Goal: Navigation & Orientation: Find specific page/section

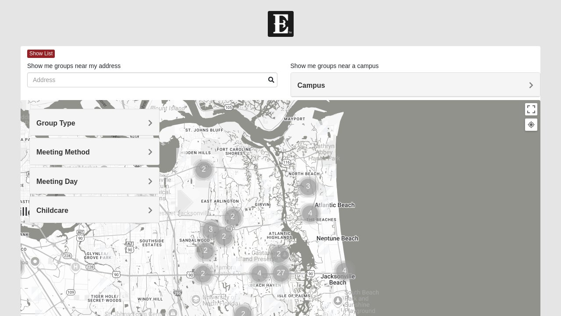
click at [336, 89] on h4 "Campus" at bounding box center [416, 85] width 236 height 8
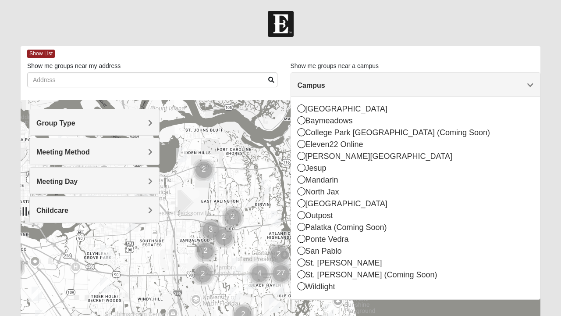
click at [318, 184] on div "Mandarin" at bounding box center [416, 180] width 236 height 12
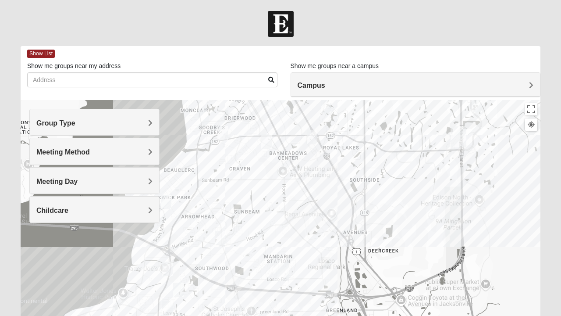
click at [147, 125] on h4 "Group Type" at bounding box center [94, 123] width 116 height 8
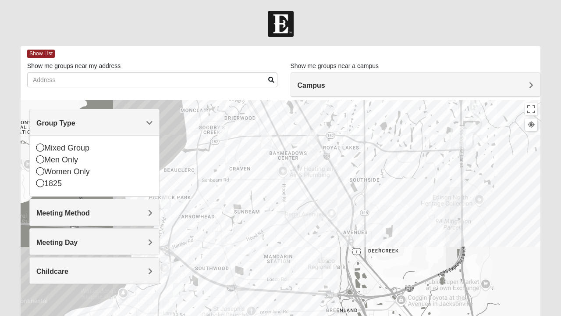
click at [85, 147] on div "Mixed Group" at bounding box center [94, 148] width 116 height 12
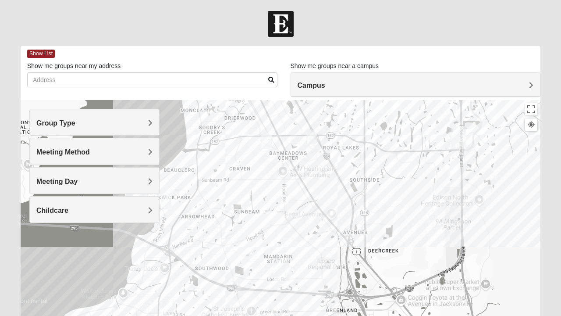
click at [90, 154] on span "Meeting Method" at bounding box center [62, 151] width 53 height 7
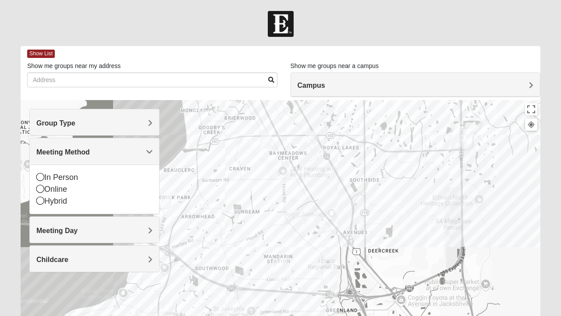
click at [77, 179] on div "In Person" at bounding box center [94, 177] width 116 height 12
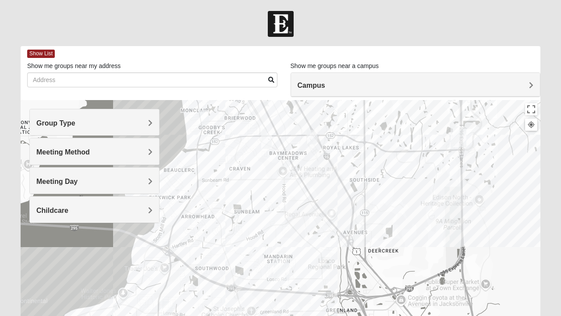
click at [85, 181] on h4 "Meeting Day" at bounding box center [94, 181] width 116 height 8
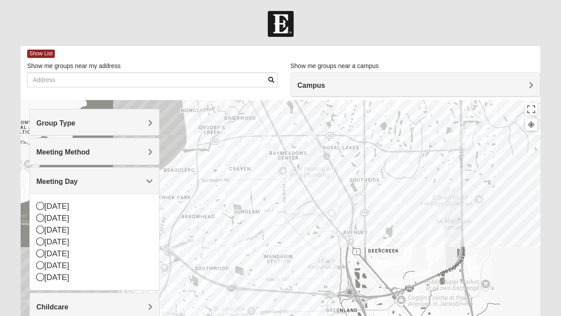
click at [68, 218] on div "[DATE]" at bounding box center [94, 218] width 116 height 12
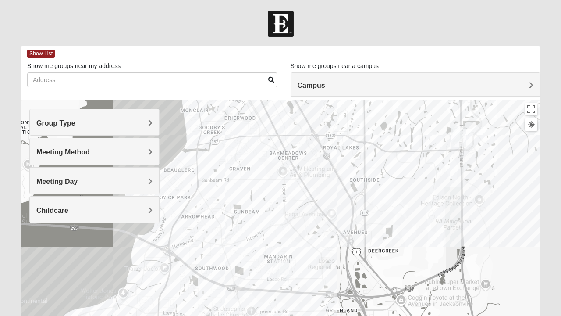
click at [280, 269] on img "Mandarin" at bounding box center [281, 270] width 23 height 28
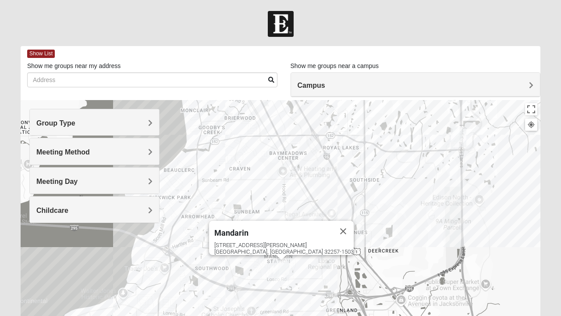
click at [459, 135] on img "Baymeadows" at bounding box center [458, 137] width 23 height 28
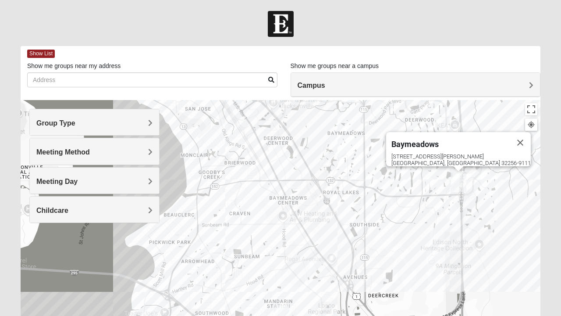
click at [284, 310] on img "Mandarin" at bounding box center [281, 315] width 23 height 28
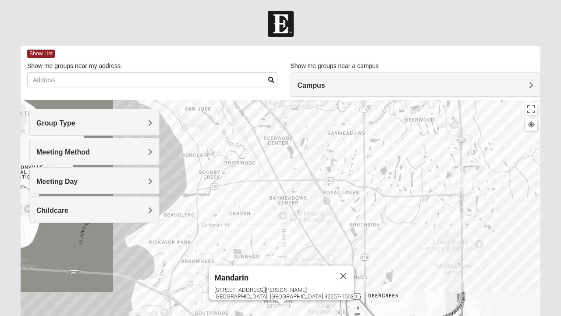
click at [333, 270] on button "Close" at bounding box center [343, 275] width 21 height 21
